Goal: Task Accomplishment & Management: Manage account settings

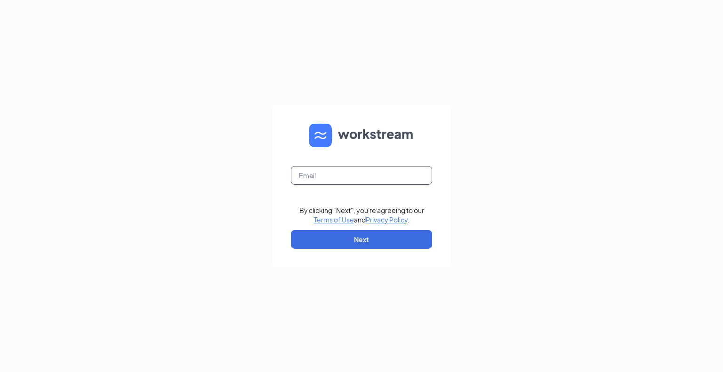
drag, startPoint x: 339, startPoint y: 178, endPoint x: 345, endPoint y: 183, distance: 7.4
click at [339, 178] on input "text" at bounding box center [361, 175] width 141 height 19
type input "[EMAIL_ADDRESS][DOMAIN_NAME]"
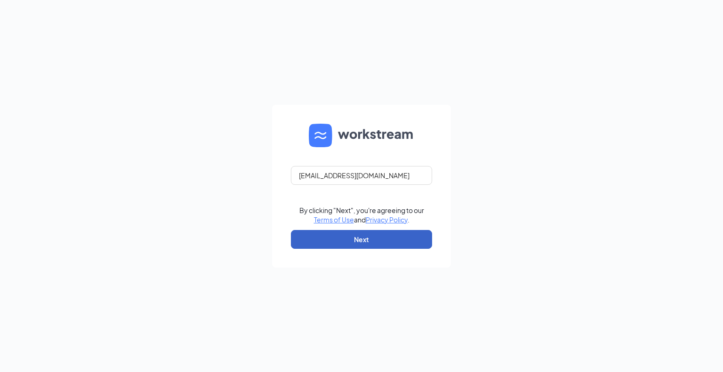
click at [365, 239] on button "Next" at bounding box center [361, 239] width 141 height 19
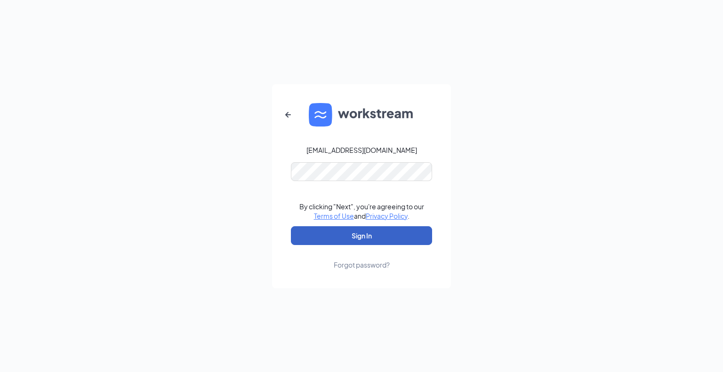
click at [375, 236] on button "Sign In" at bounding box center [361, 235] width 141 height 19
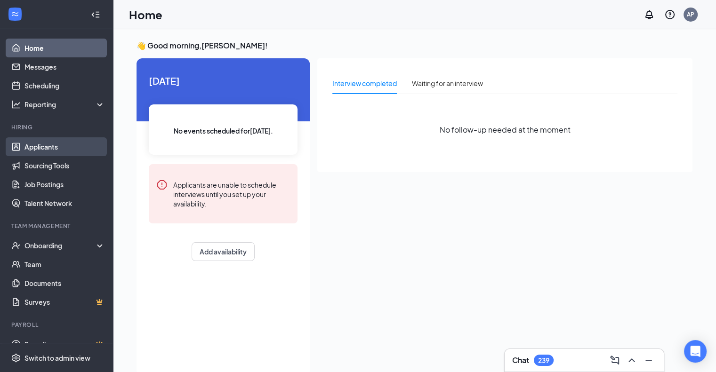
click at [40, 151] on link "Applicants" at bounding box center [64, 146] width 80 height 19
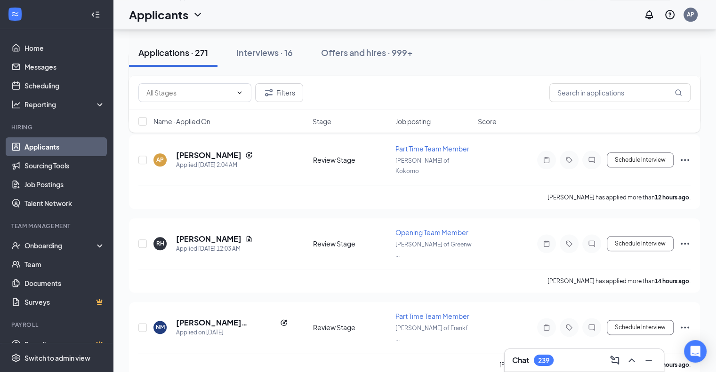
scroll to position [1130, 0]
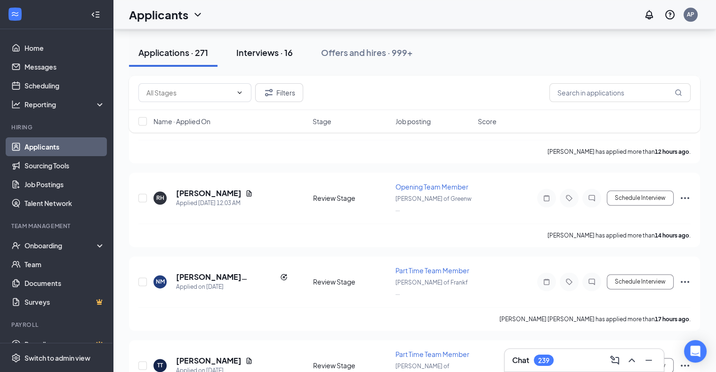
click at [281, 50] on div "Interviews · 16" at bounding box center [264, 53] width 56 height 12
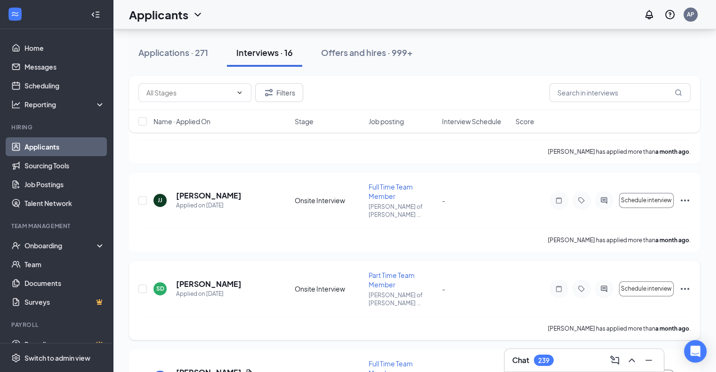
scroll to position [471, 0]
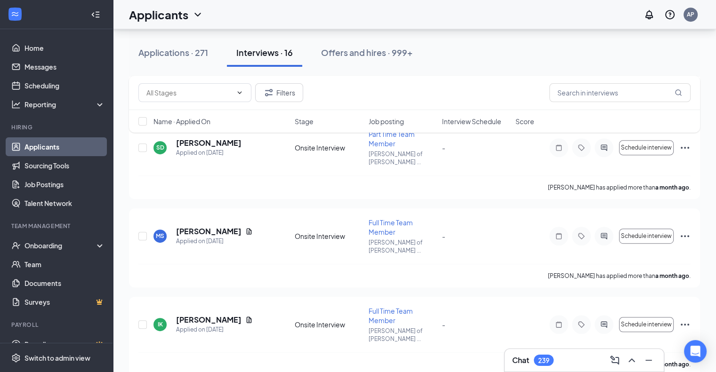
click at [375, 51] on div "Offers and hires · 999+" at bounding box center [367, 53] width 92 height 12
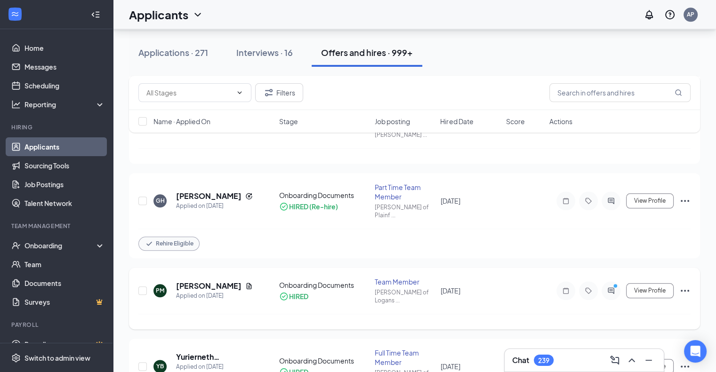
scroll to position [1130, 0]
